Goal: Communication & Community: Answer question/provide support

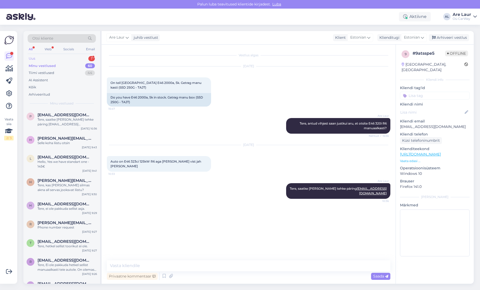
click at [47, 59] on div "Uus 1" at bounding box center [62, 58] width 68 height 7
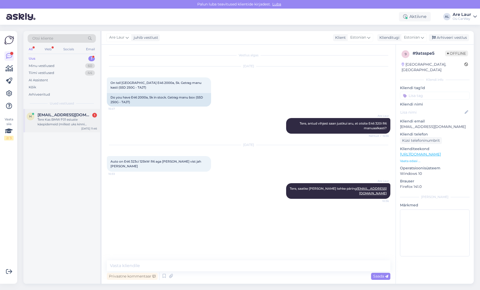
click at [55, 120] on div "Tere Kas BMW F01 esiuste käepidemeid (millest uks kinni tõmmatakse) on pakkuda?" at bounding box center [66, 121] width 59 height 9
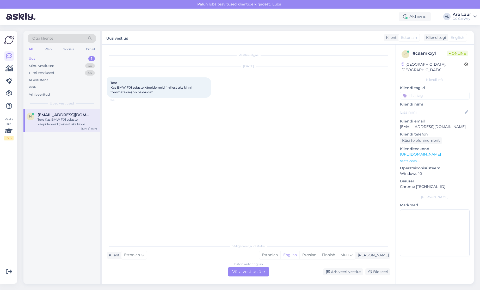
click at [244, 273] on div "Estonian to English Võta vestlus üle" at bounding box center [248, 271] width 41 height 9
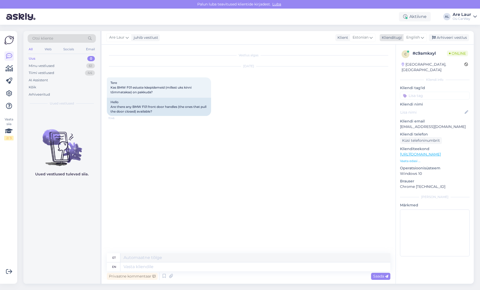
click at [414, 38] on span "English" at bounding box center [413, 38] width 14 height 6
click at [403, 60] on link "Estonian" at bounding box center [402, 60] width 57 height 8
click at [141, 268] on textarea at bounding box center [248, 265] width 283 height 11
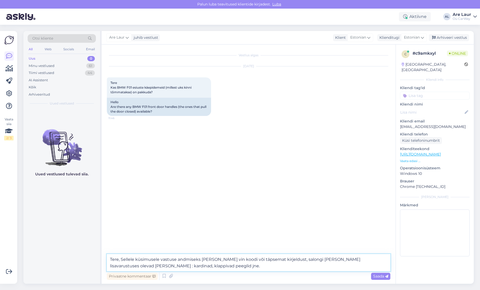
type textarea "Tere, Sellele küsimusele vastuse andmiseks [PERSON_NAME] vin koodi või täpsemat…"
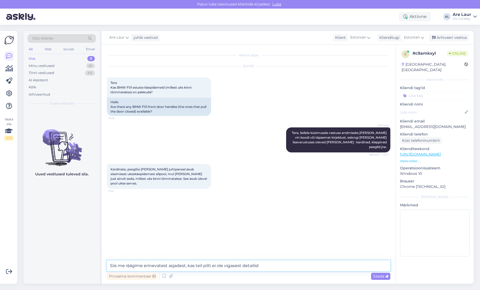
type textarea "Siis me räägime erinevatest asjadest, kas teil pilti ei ole vigasest detailist ?"
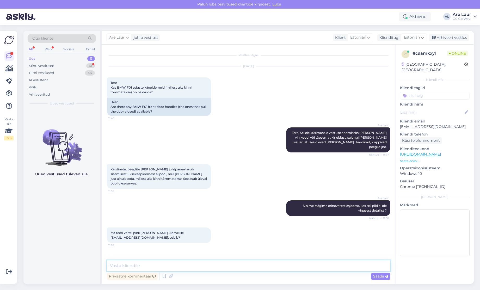
click at [175, 263] on textarea at bounding box center [248, 265] width 283 height 11
type textarea "Jah, see oleks kõige ideaalsem vastuse saamiseks."
click at [376, 277] on span "Saada" at bounding box center [380, 276] width 15 height 5
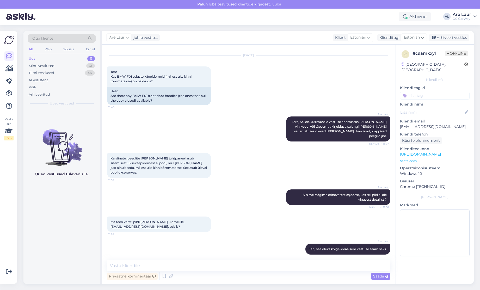
click at [49, 58] on div "Uus 0" at bounding box center [62, 58] width 68 height 7
click at [49, 65] on div "Minu vestlused" at bounding box center [42, 65] width 26 height 5
